Goal: Information Seeking & Learning: Compare options

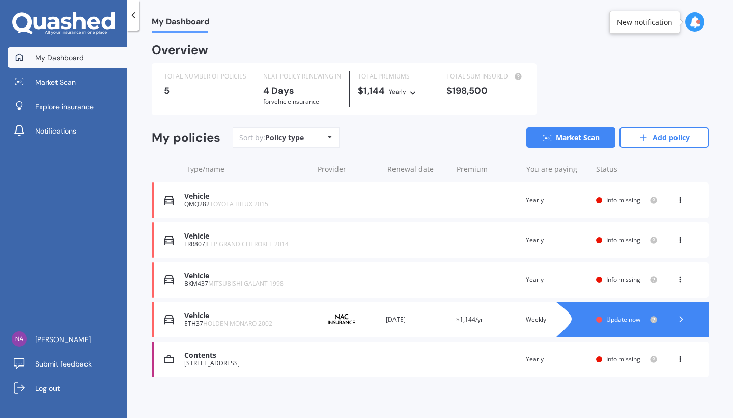
click at [355, 275] on div "Vehicle BKM437 MITSUBISHI GALANT 1998 Renewal date Premium You are paying Yearl…" at bounding box center [430, 280] width 557 height 36
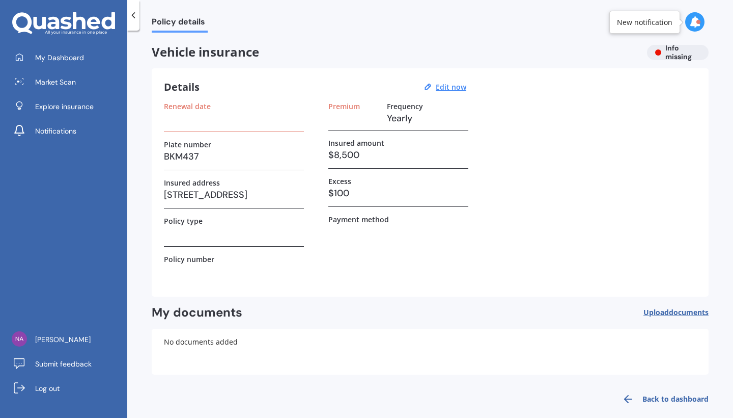
click at [198, 118] on h3 at bounding box center [234, 118] width 140 height 15
click at [371, 100] on div "Details Edit now Renewal date Plate number BKM437 Insured address 49 Eastown Ro…" at bounding box center [430, 182] width 557 height 228
click at [174, 99] on div "Details Edit now Renewal date Plate number BKM437 Insured address 49 Eastown Ro…" at bounding box center [430, 182] width 557 height 228
click at [172, 123] on h3 at bounding box center [234, 118] width 140 height 15
click at [462, 90] on u "Edit now" at bounding box center [451, 87] width 31 height 10
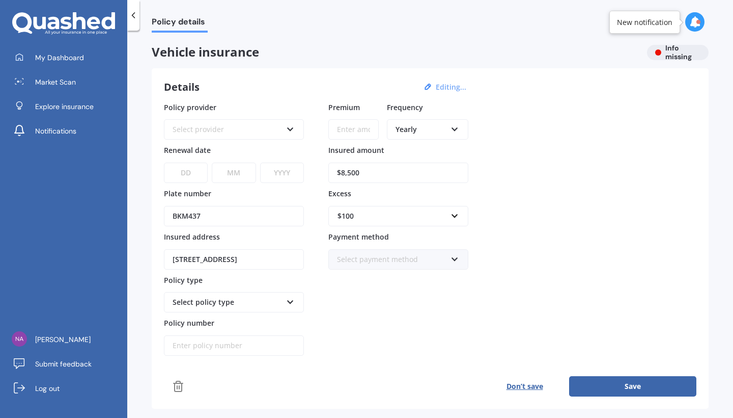
click at [259, 127] on div "Select provider" at bounding box center [227, 129] width 109 height 11
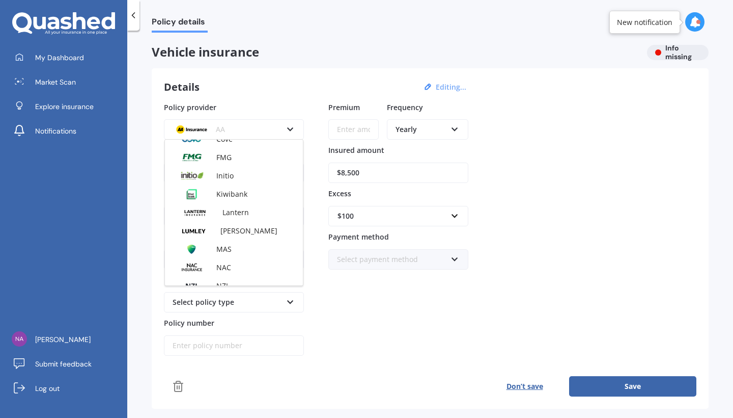
scroll to position [229, 0]
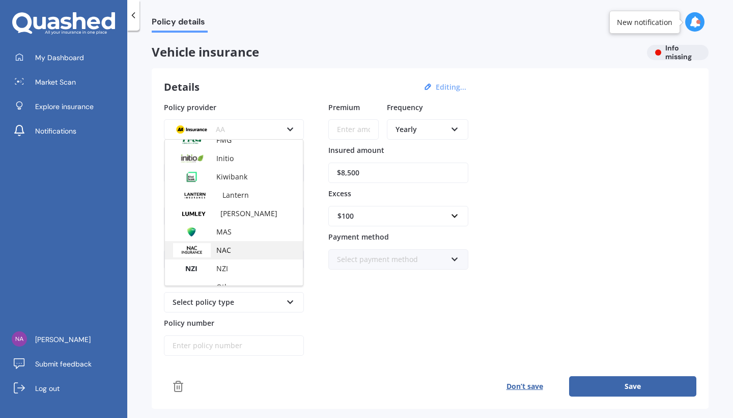
click at [210, 251] on img at bounding box center [192, 250] width 38 height 14
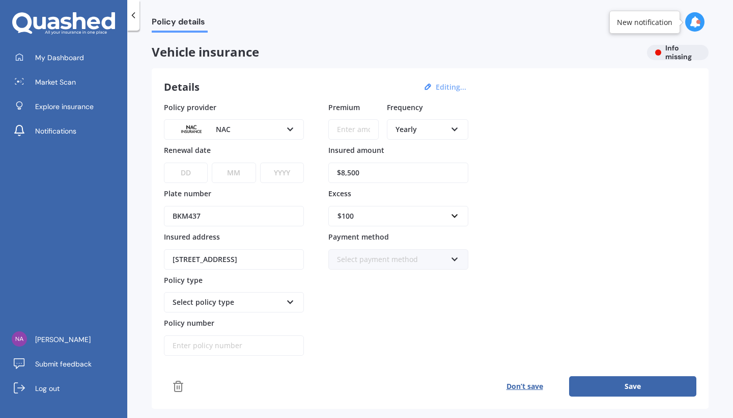
select select "05"
select select "09"
select select "2025"
click at [455, 265] on div "Select payment method Direct debit - bank account Direct debit - credit/debit c…" at bounding box center [398, 259] width 140 height 20
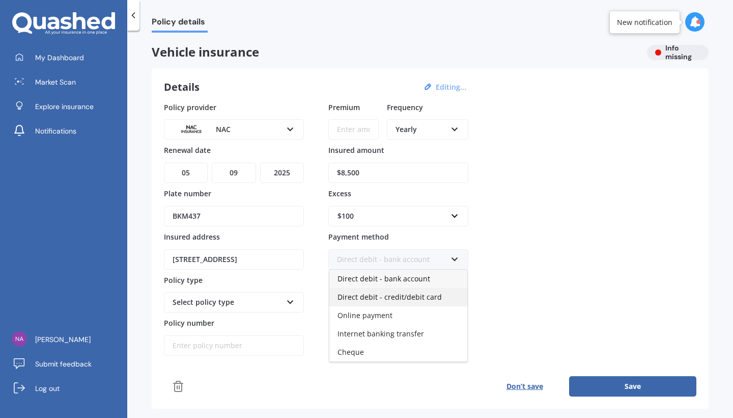
click at [436, 301] on div "Direct debit - credit/debit card" at bounding box center [398, 297] width 138 height 18
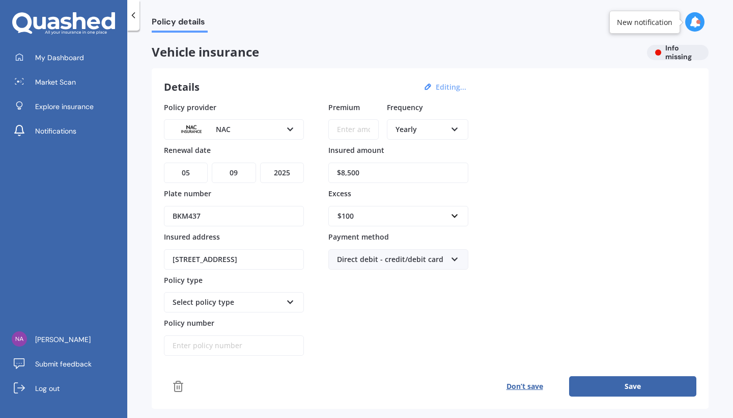
click at [202, 346] on input "Policy number" at bounding box center [234, 345] width 140 height 20
click at [295, 310] on div "Select policy type Third Party Only Third Party, Fire & Theft Fire, Theft & Sto…" at bounding box center [234, 302] width 140 height 20
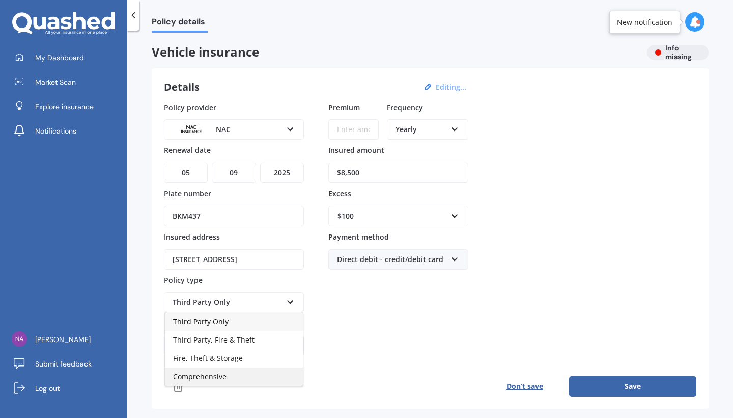
click at [224, 376] on span "Comprehensive" at bounding box center [199, 376] width 53 height 10
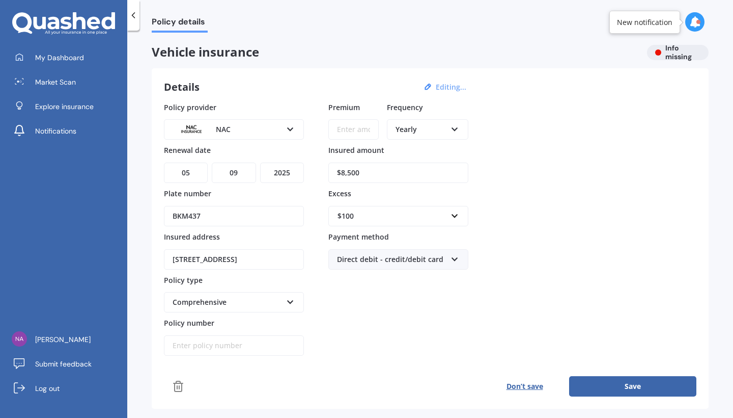
click at [227, 349] on input "Policy number" at bounding box center [234, 345] width 140 height 20
type input "2003676"
click at [642, 384] on button "Save" at bounding box center [632, 386] width 127 height 20
click at [363, 127] on input "Premium" at bounding box center [353, 129] width 50 height 20
type input "$18.00"
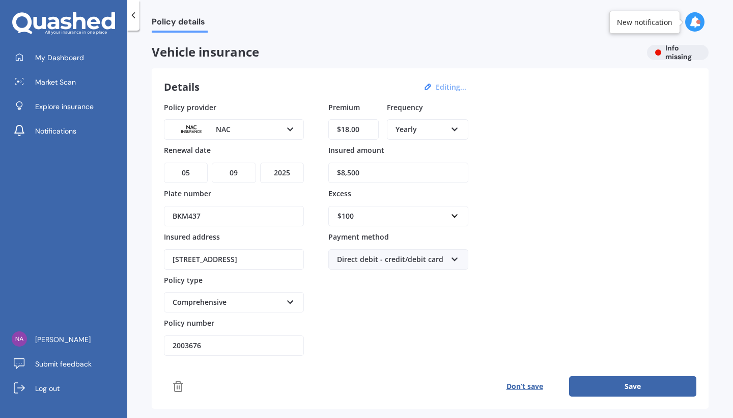
click at [460, 129] on div "Yearly Yearly Six-Monthly Quarterly Monthly Fortnightly Weekly" at bounding box center [427, 129] width 81 height 20
click at [428, 243] on div "Weekly" at bounding box center [427, 240] width 79 height 18
click at [640, 388] on button "Save" at bounding box center [632, 386] width 127 height 20
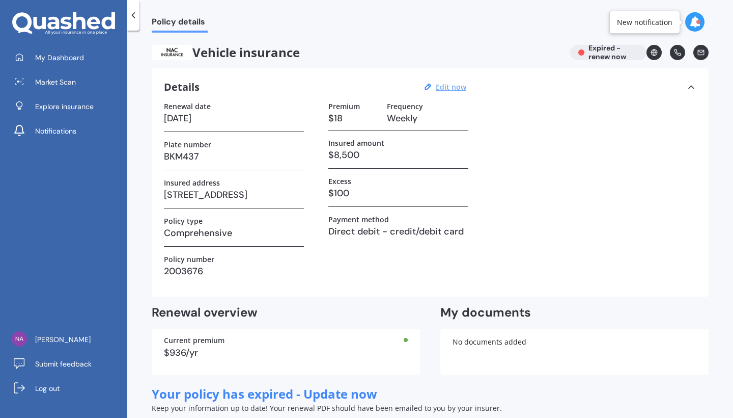
scroll to position [0, 0]
click at [691, 26] on icon at bounding box center [695, 21] width 11 height 11
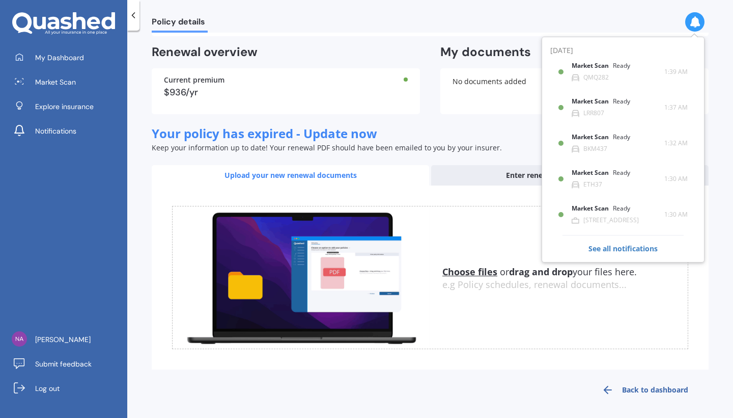
scroll to position [260, 0]
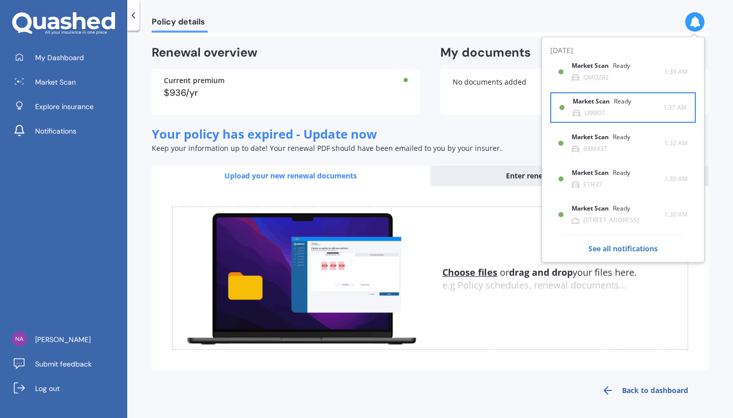
click at [634, 112] on div "Market Scan Ready LRR807" at bounding box center [618, 107] width 91 height 19
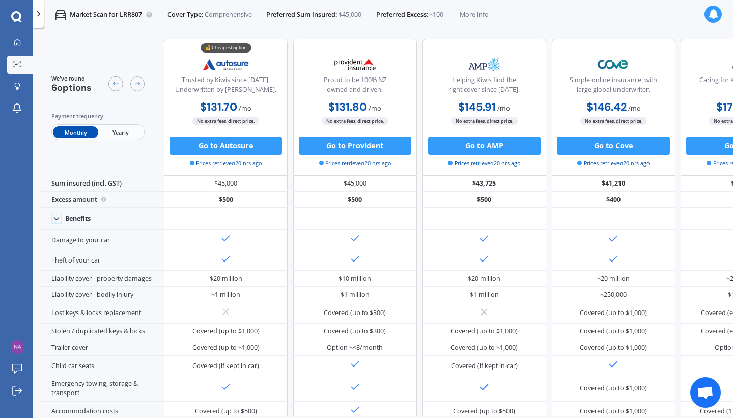
click at [119, 136] on span "Yearly" at bounding box center [120, 132] width 45 height 12
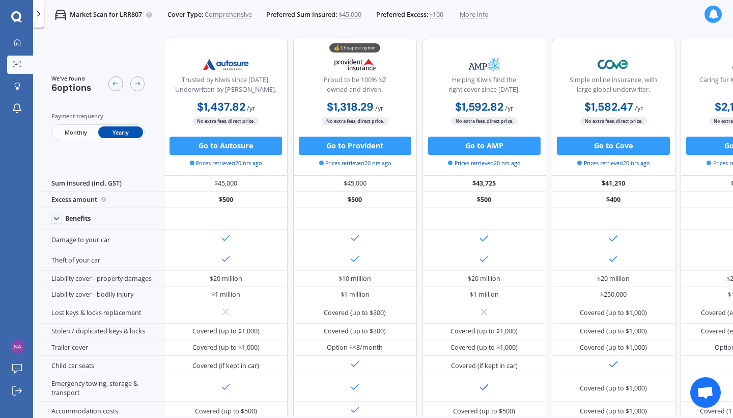
click at [78, 130] on span "Monthly" at bounding box center [75, 132] width 45 height 12
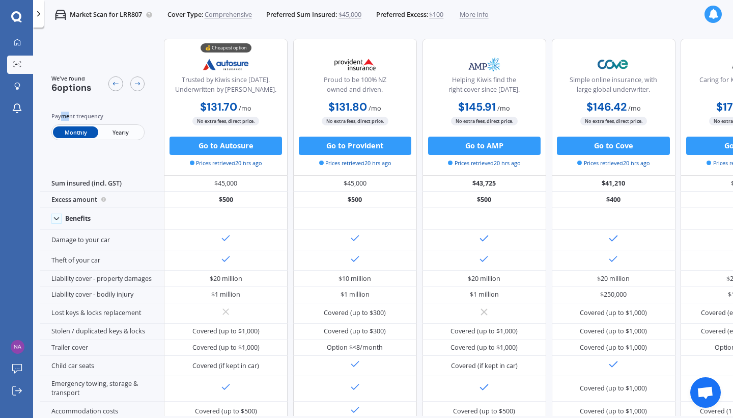
drag, startPoint x: 61, startPoint y: 117, endPoint x: 68, endPoint y: 117, distance: 7.1
click at [68, 117] on div "Payment frequency" at bounding box center [98, 116] width 94 height 9
click at [143, 86] on div at bounding box center [137, 83] width 15 height 15
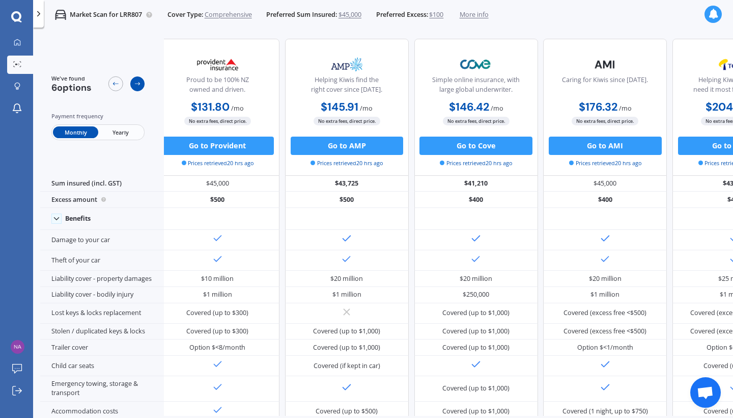
click at [143, 86] on div at bounding box center [137, 83] width 15 height 15
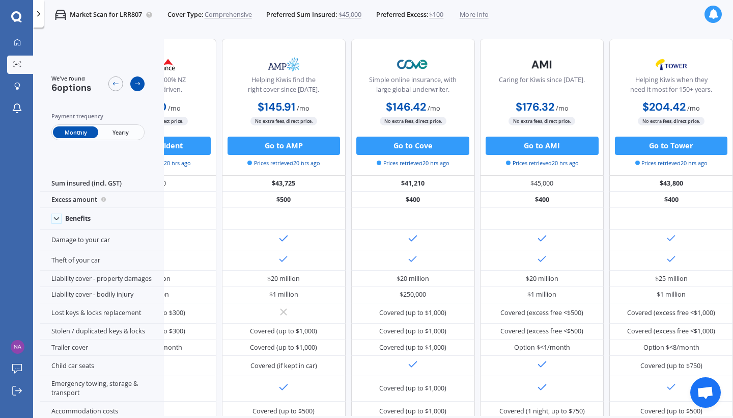
click at [143, 86] on div at bounding box center [137, 83] width 15 height 15
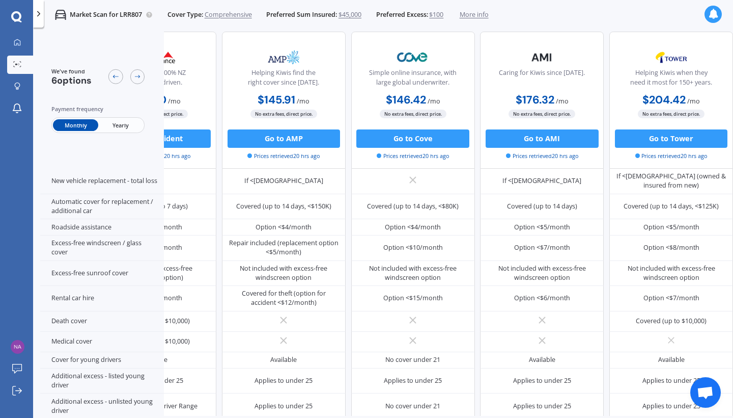
scroll to position [302, 228]
click at [40, 16] on icon at bounding box center [38, 13] width 9 height 9
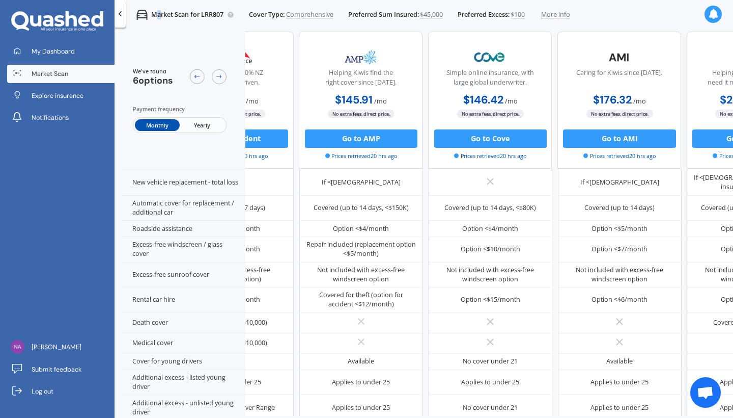
click at [159, 14] on p "Market Scan for LRR807" at bounding box center [187, 14] width 72 height 9
click at [566, 14] on span "More info" at bounding box center [555, 14] width 29 height 9
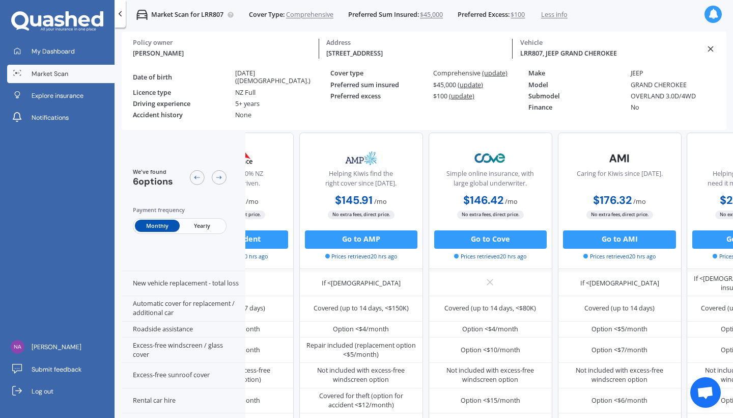
click at [465, 98] on span "(update)" at bounding box center [461, 96] width 25 height 9
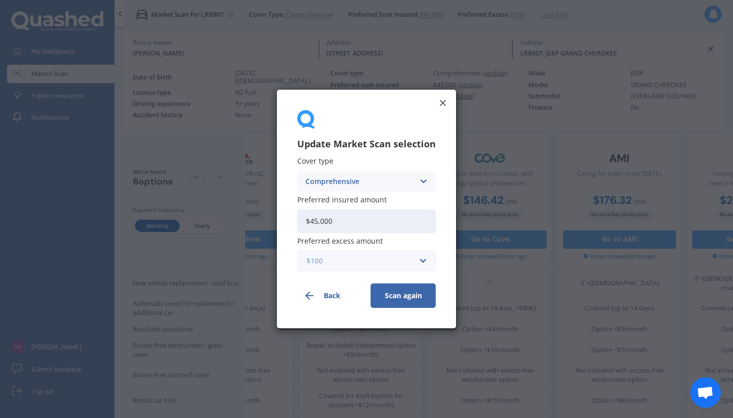
click at [423, 262] on input "text" at bounding box center [362, 260] width 129 height 19
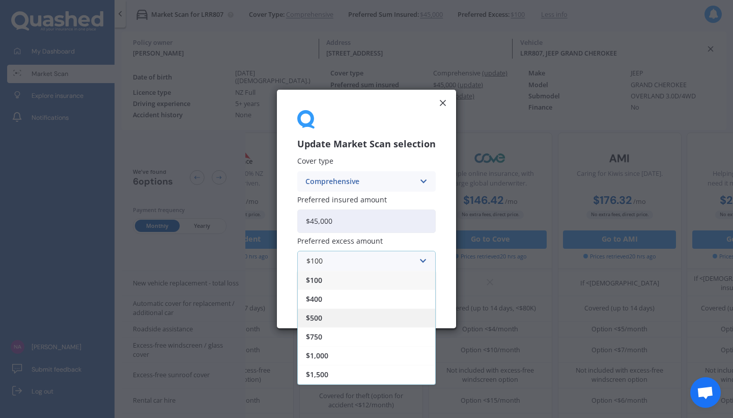
click at [321, 318] on span "$500" at bounding box center [314, 317] width 16 height 7
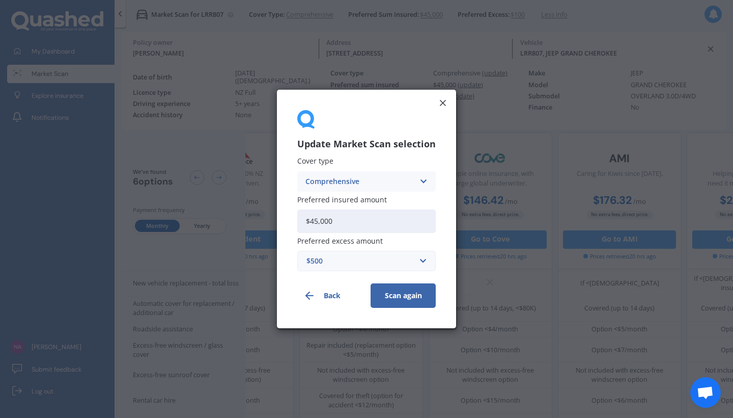
click at [402, 291] on button "Scan again" at bounding box center [403, 295] width 65 height 24
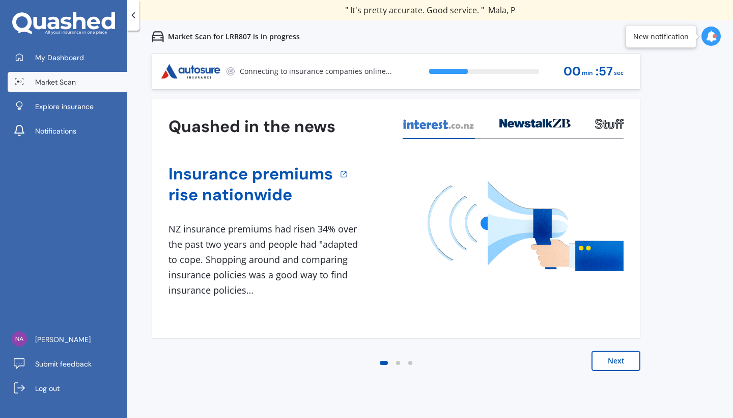
click at [711, 42] on div at bounding box center [711, 35] width 19 height 19
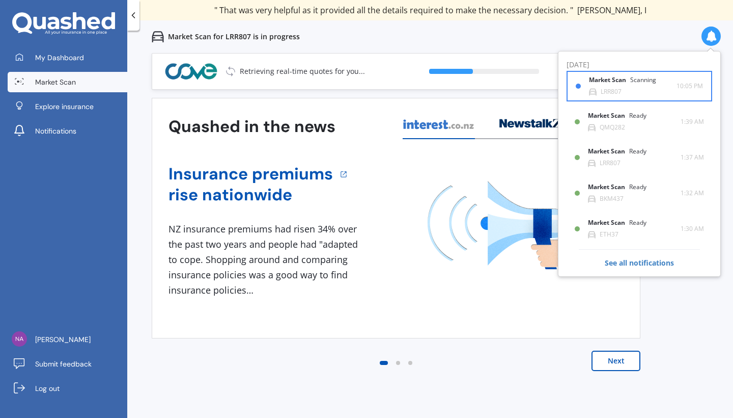
click at [658, 78] on div "Market Scan Scanning" at bounding box center [628, 81] width 79 height 11
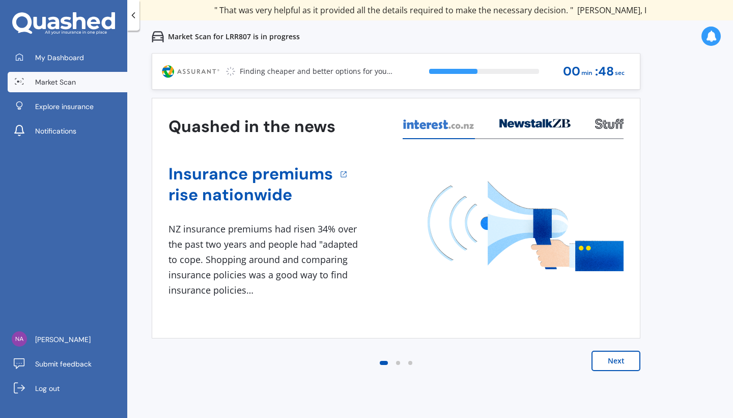
click at [625, 363] on button "Next" at bounding box center [616, 360] width 49 height 20
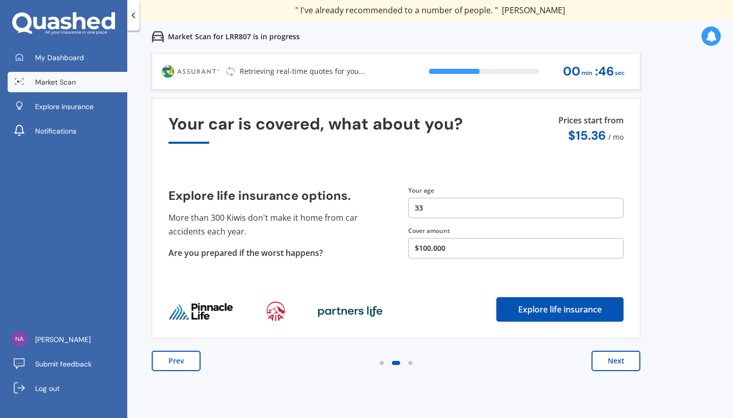
click at [625, 363] on button "Next" at bounding box center [616, 360] width 49 height 20
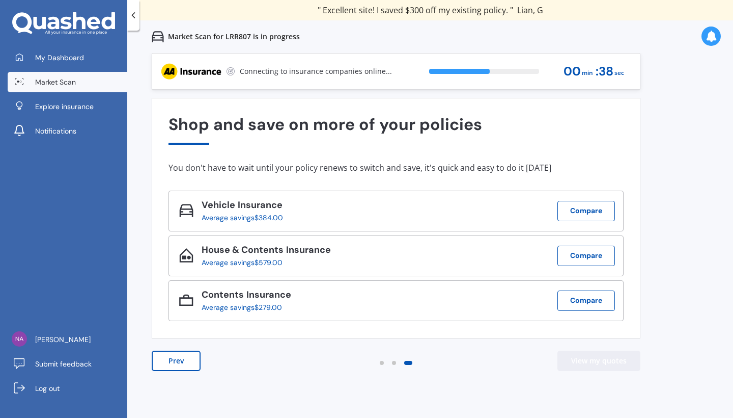
click at [625, 363] on button "View my quotes" at bounding box center [599, 360] width 83 height 20
click at [715, 34] on icon at bounding box center [711, 36] width 11 height 11
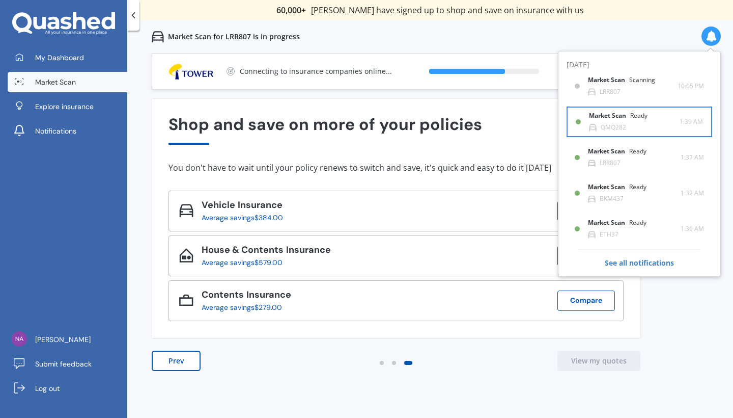
click at [666, 113] on div "Market Scan Ready QMQ282" at bounding box center [634, 121] width 91 height 19
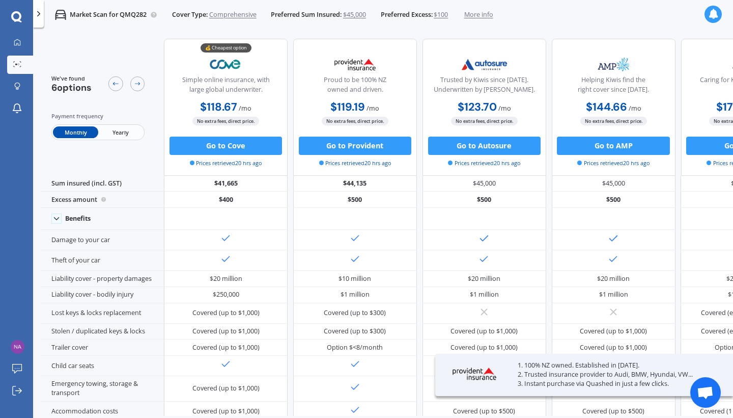
click at [483, 15] on span "More info" at bounding box center [478, 14] width 29 height 9
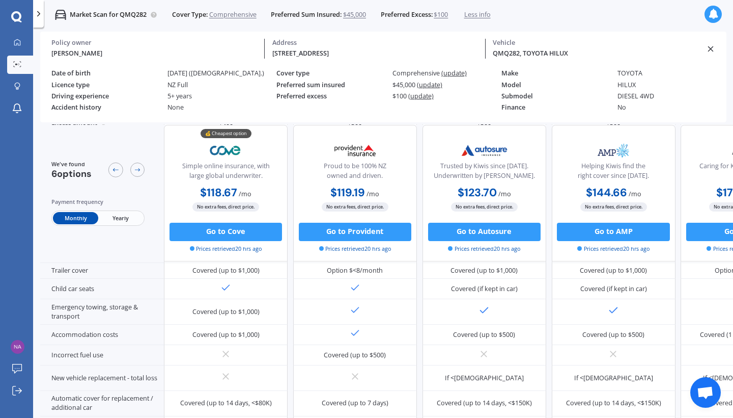
scroll to position [191, 0]
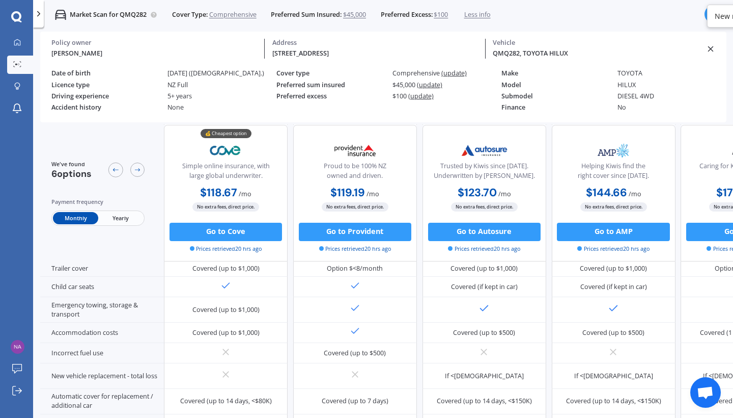
click at [708, 49] on icon at bounding box center [710, 48] width 9 height 9
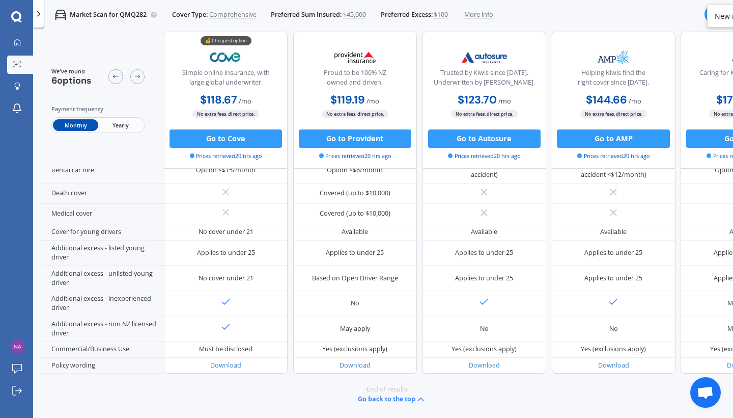
scroll to position [489, 0]
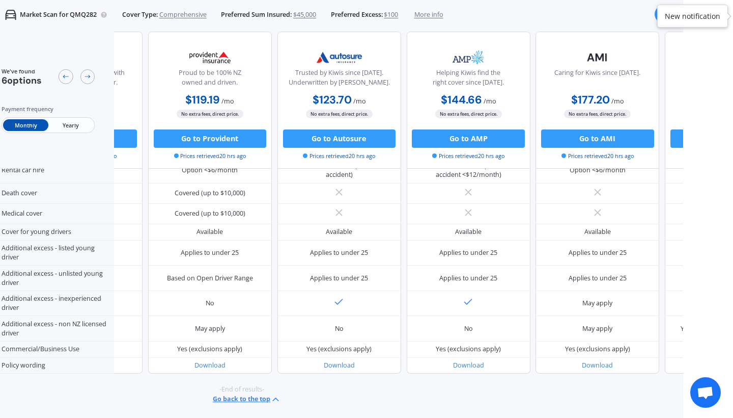
scroll to position [486, 106]
click at [699, 23] on div "New notification" at bounding box center [692, 16] width 71 height 23
click at [47, 16] on p "Market Scan for QMQ282" at bounding box center [58, 14] width 77 height 9
